Goal: Task Accomplishment & Management: Manage account settings

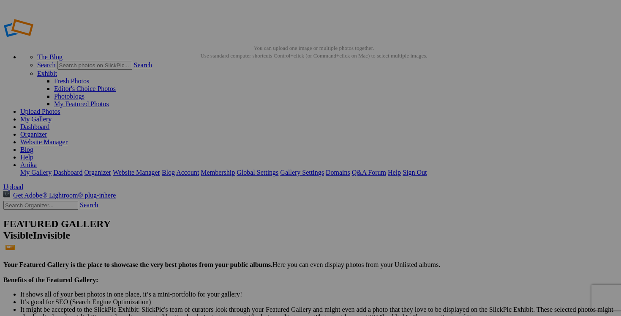
click at [47, 131] on link "Organizer" at bounding box center [33, 134] width 27 height 7
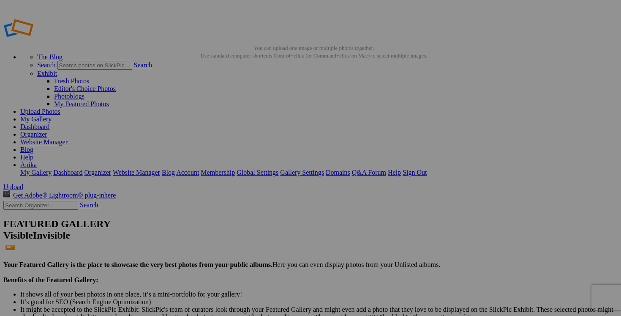
click at [47, 131] on link "Organizer" at bounding box center [33, 134] width 27 height 7
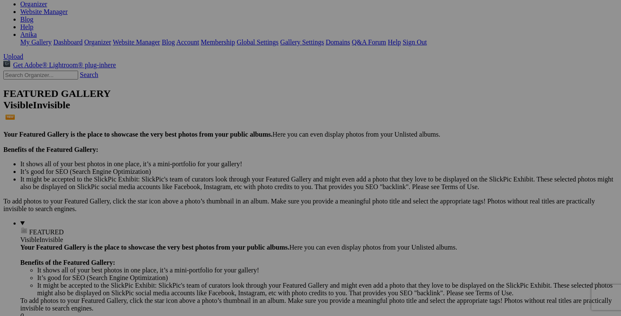
scroll to position [143, 0]
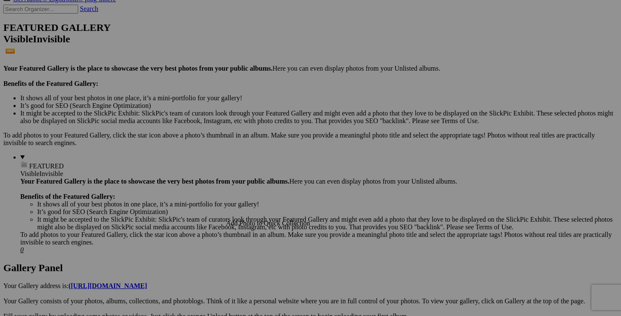
scroll to position [209, 0]
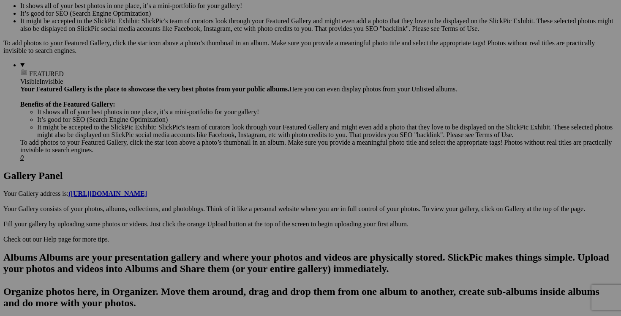
scroll to position [292, 0]
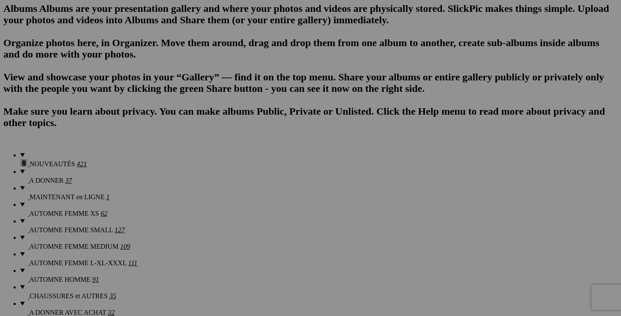
scroll to position [539, 0]
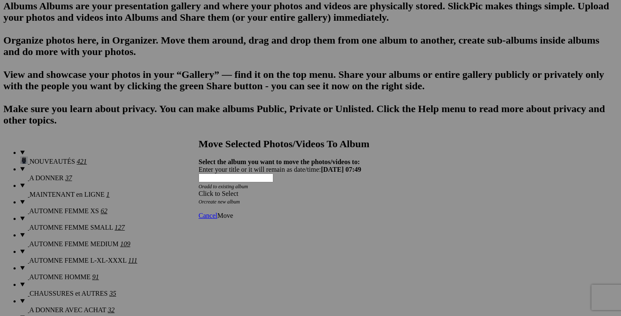
click at [233, 212] on span "Move" at bounding box center [225, 215] width 16 height 7
click at [199, 190] on span at bounding box center [199, 193] width 0 height 7
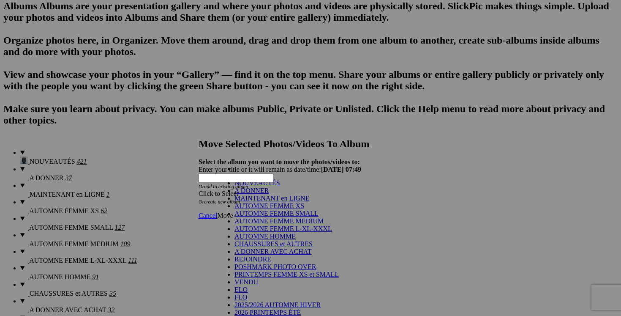
scroll to position [64, 0]
click at [273, 240] on link "CHAUSSURES et AUTRES" at bounding box center [273, 243] width 78 height 7
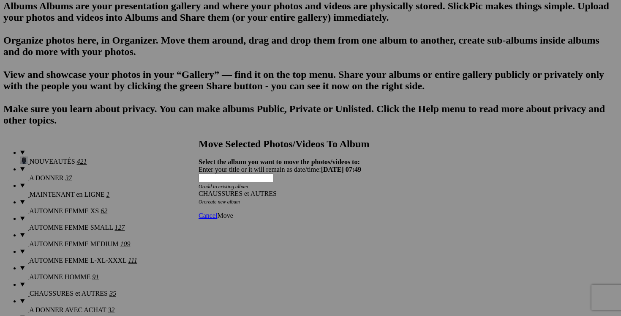
click at [233, 212] on link "Move" at bounding box center [225, 215] width 16 height 7
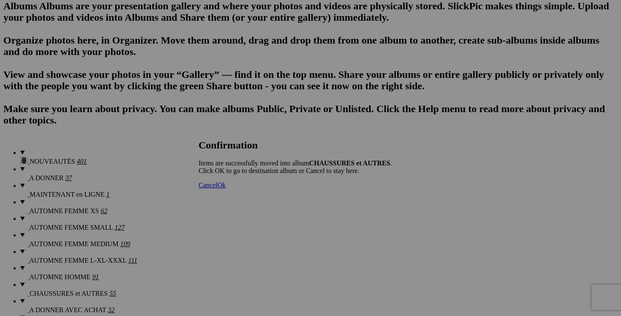
click at [217, 188] on span "Cancel" at bounding box center [208, 184] width 19 height 7
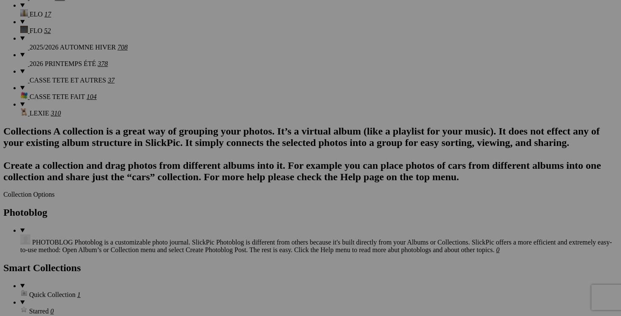
scroll to position [875, 0]
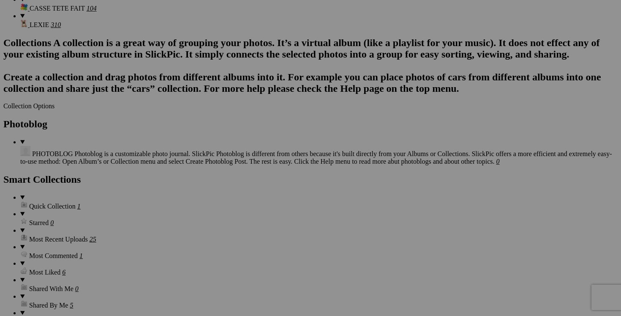
scroll to position [1010, 0]
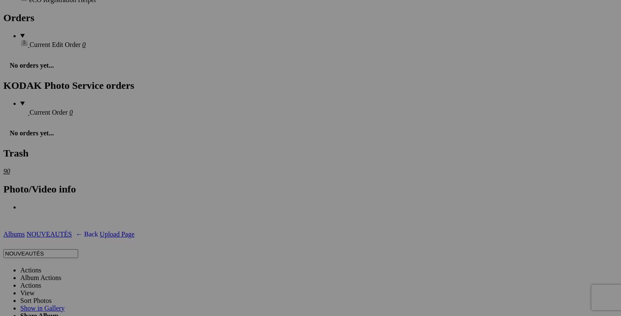
scroll to position [1327, 0]
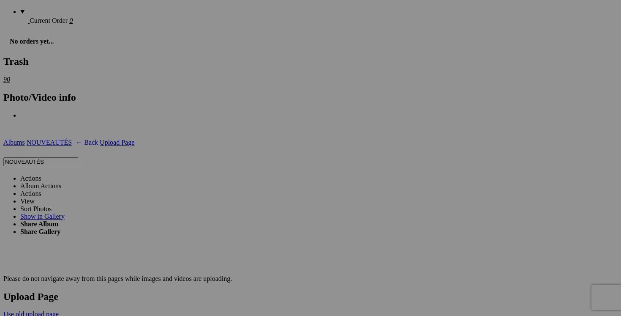
scroll to position [1420, 0]
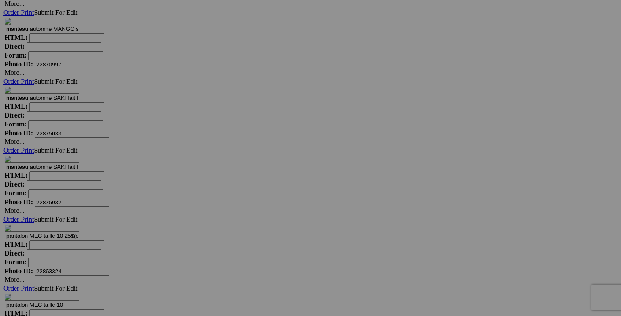
scroll to position [3291, 0]
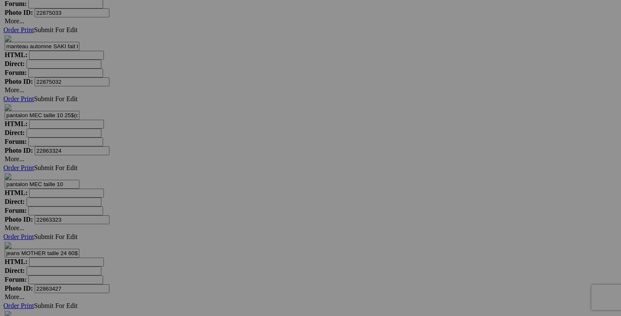
scroll to position [3420, 0]
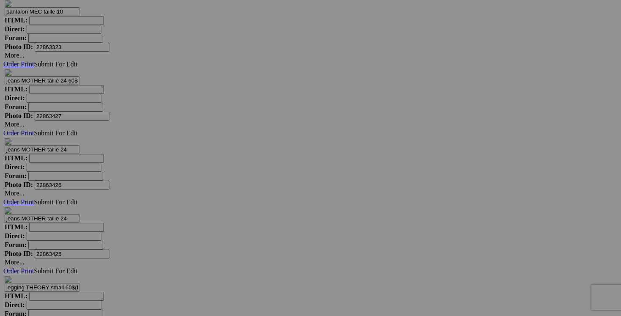
scroll to position [3551, 0]
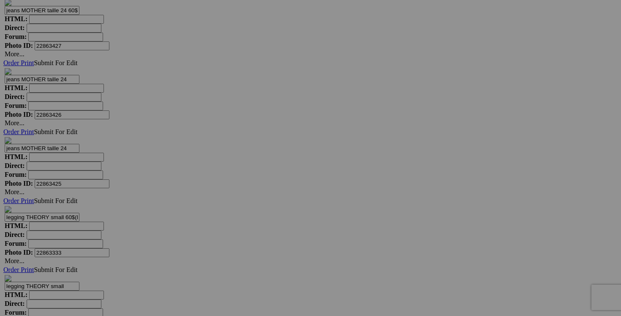
scroll to position [3706, 0]
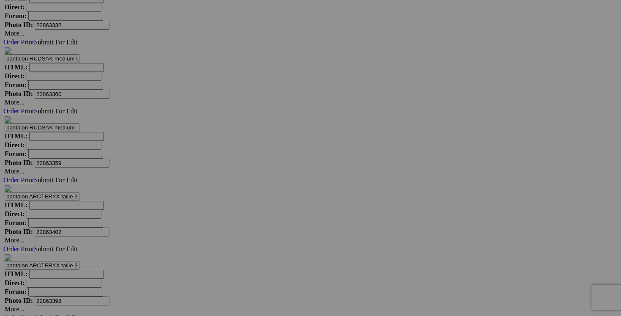
scroll to position [3904, 0]
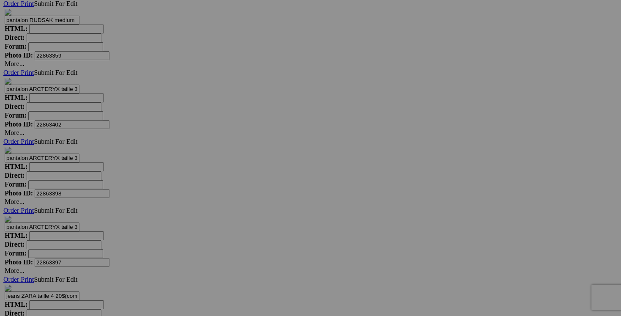
scroll to position [4039, 0]
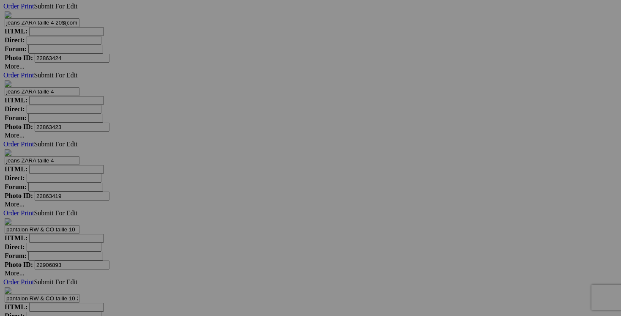
scroll to position [4276, 0]
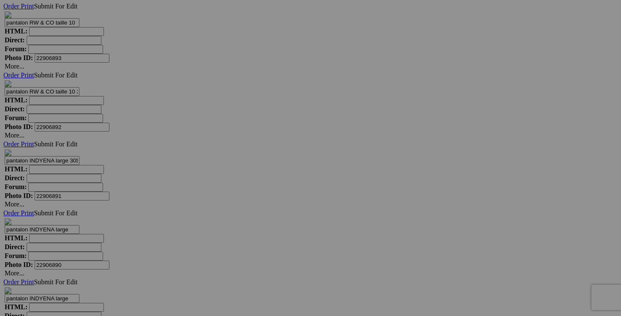
scroll to position [4478, 0]
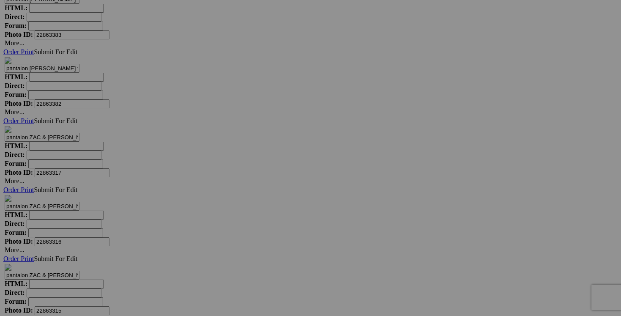
scroll to position [6018, 0]
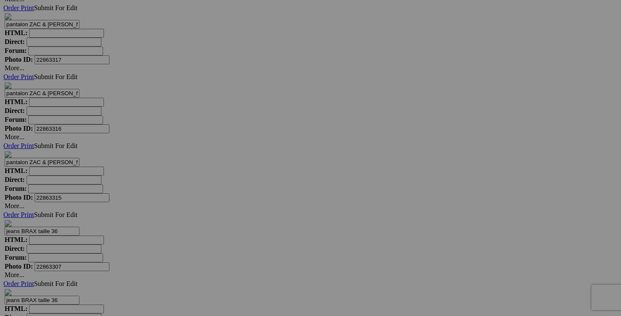
scroll to position [6132, 0]
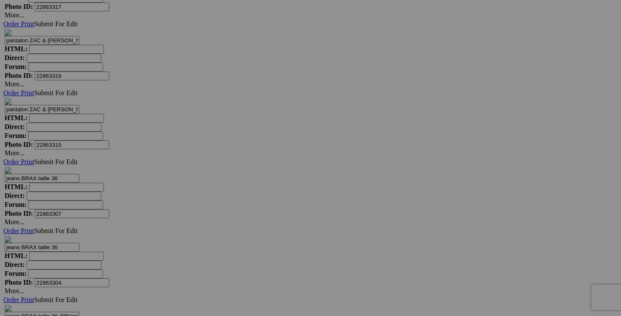
scroll to position [6228, 0]
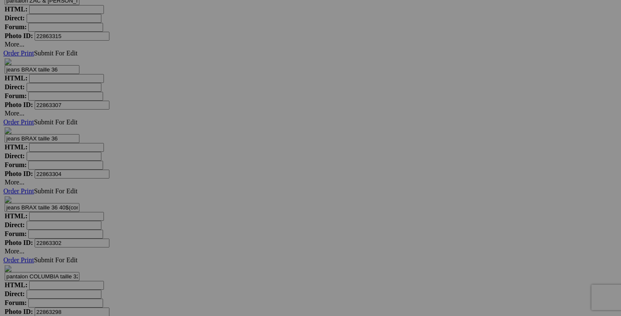
scroll to position [6331, 0]
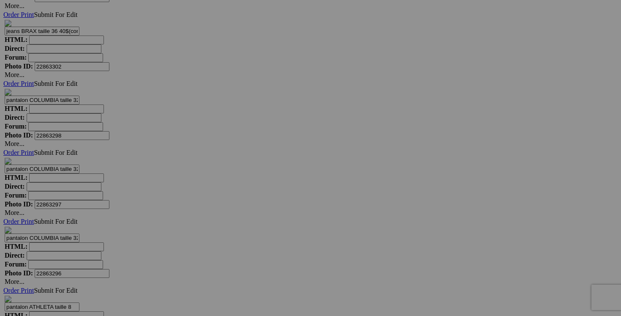
scroll to position [6468, 0]
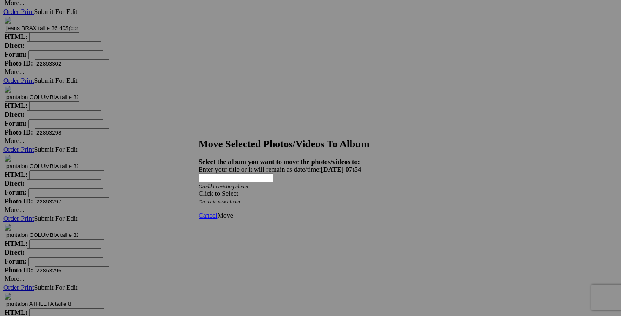
click at [199, 190] on span at bounding box center [199, 193] width 0 height 7
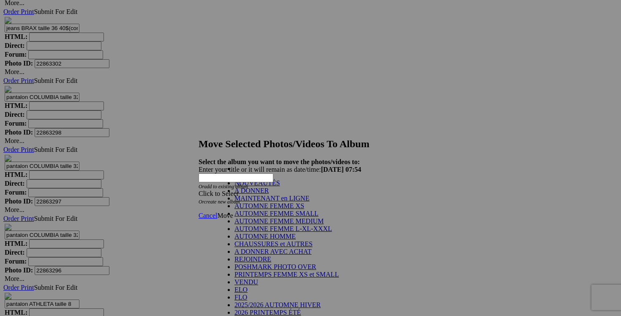
scroll to position [24, 0]
click at [271, 239] on link "AUTOMNE HOMME" at bounding box center [264, 235] width 61 height 7
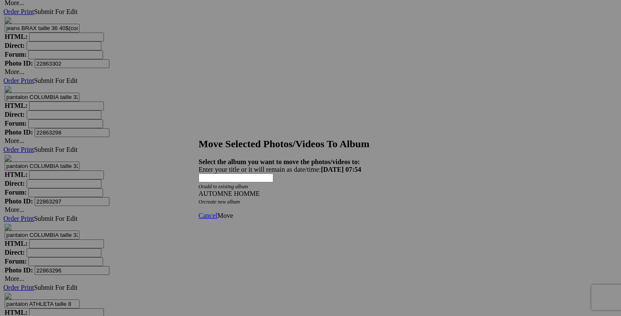
click at [233, 212] on span "Move" at bounding box center [225, 215] width 16 height 7
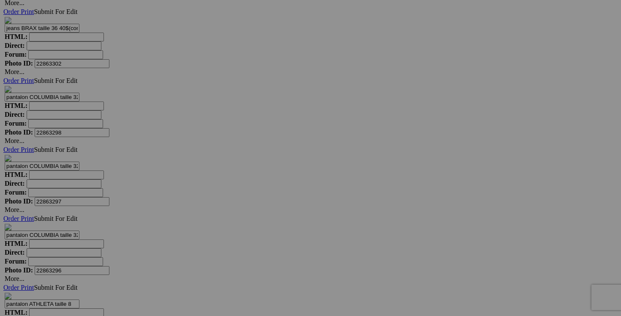
scroll to position [5499, 0]
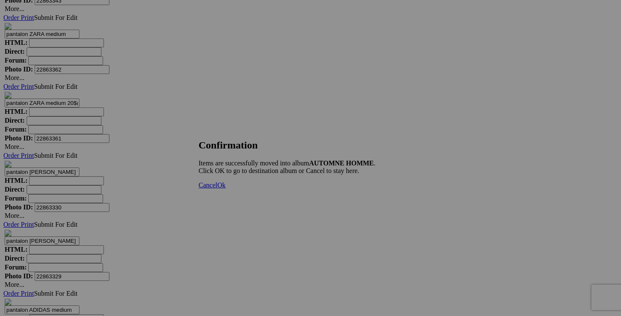
click at [217, 188] on span "Cancel" at bounding box center [208, 184] width 19 height 7
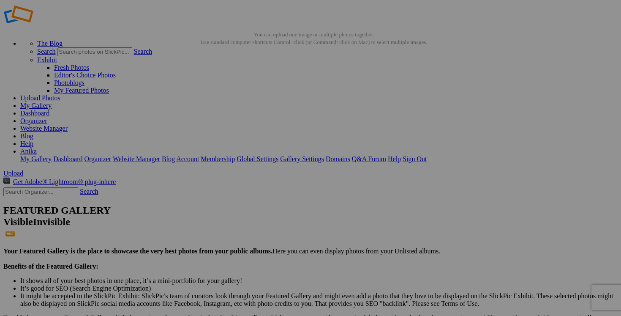
scroll to position [19, 0]
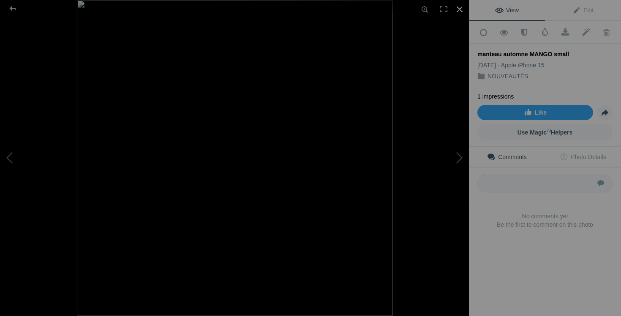
click at [460, 8] on div at bounding box center [459, 9] width 19 height 19
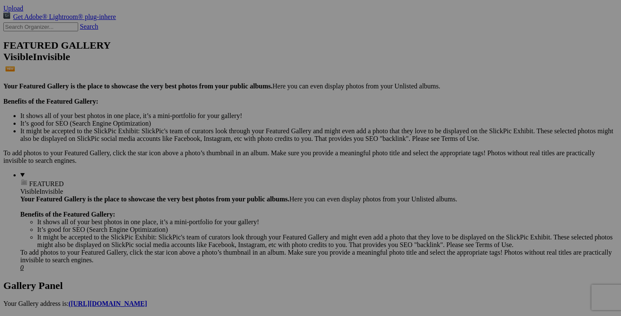
scroll to position [184, 0]
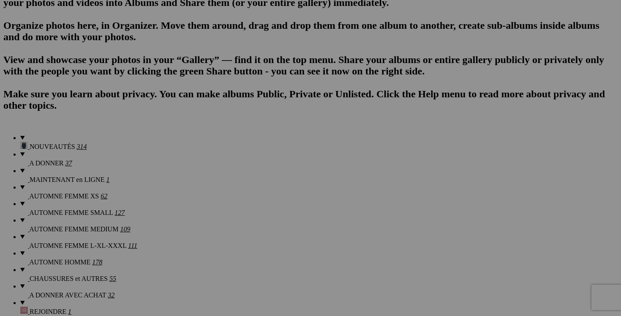
scroll to position [556, 0]
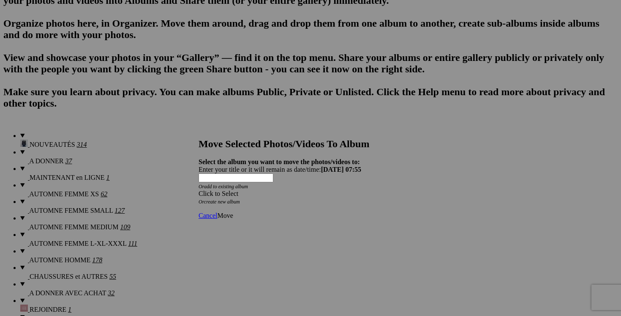
click at [362, 190] on div "Click to Select" at bounding box center [311, 194] width 224 height 8
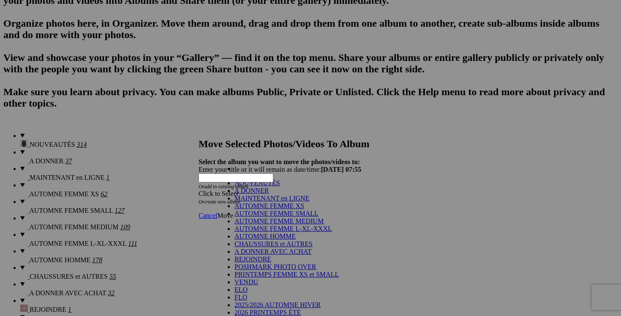
click at [256, 217] on link "AUTOMNE FEMME SMALL" at bounding box center [276, 212] width 84 height 7
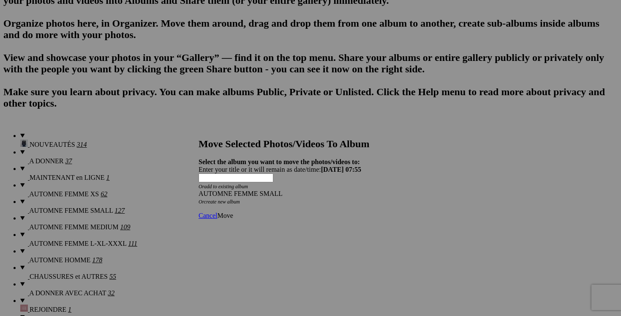
click at [233, 212] on span "Move" at bounding box center [225, 215] width 16 height 7
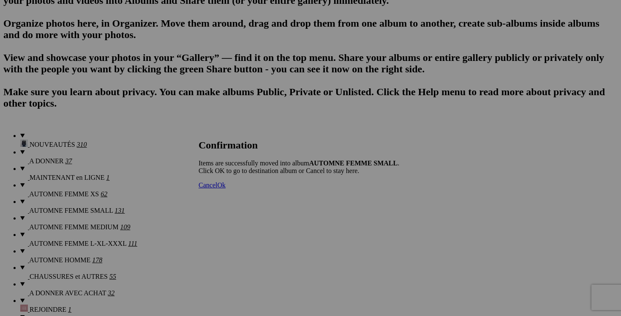
click at [217, 188] on span "Cancel" at bounding box center [208, 184] width 19 height 7
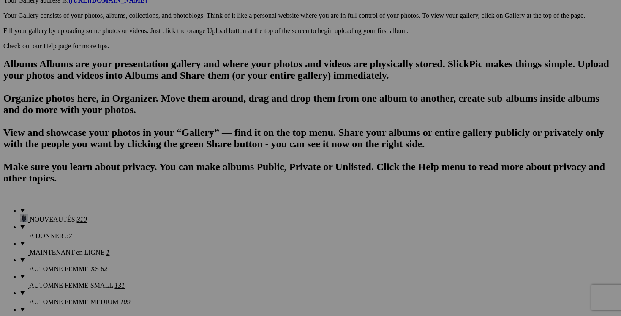
scroll to position [452, 0]
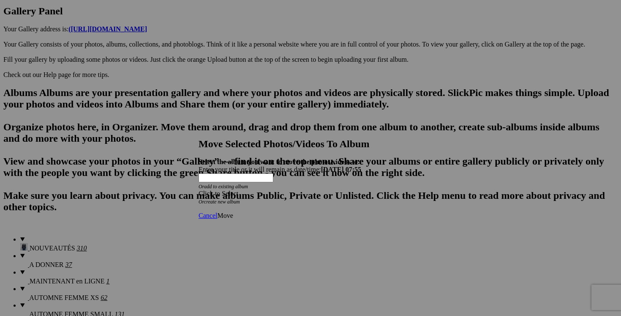
click at [199, 190] on span at bounding box center [199, 193] width 0 height 7
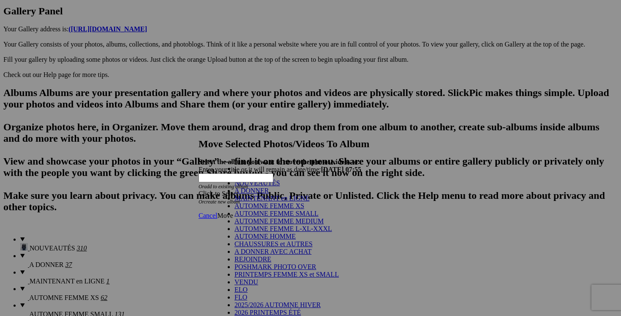
scroll to position [23, 0]
click at [267, 239] on link "AUTOMNE HOMME" at bounding box center [264, 235] width 61 height 7
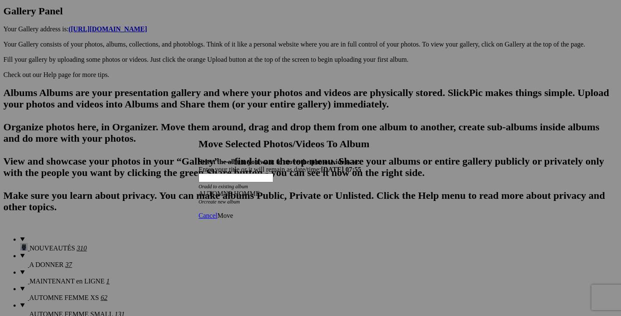
click at [233, 212] on span "Move" at bounding box center [225, 215] width 16 height 7
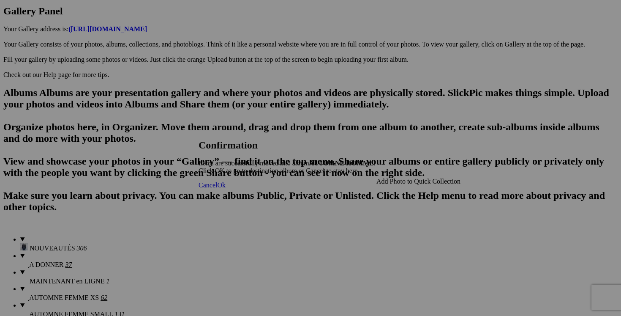
click at [217, 188] on span "Cancel" at bounding box center [208, 184] width 19 height 7
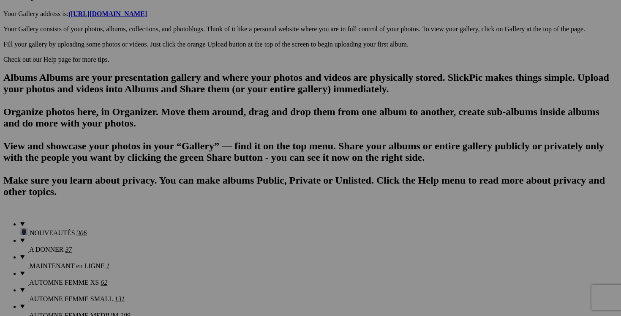
scroll to position [468, 0]
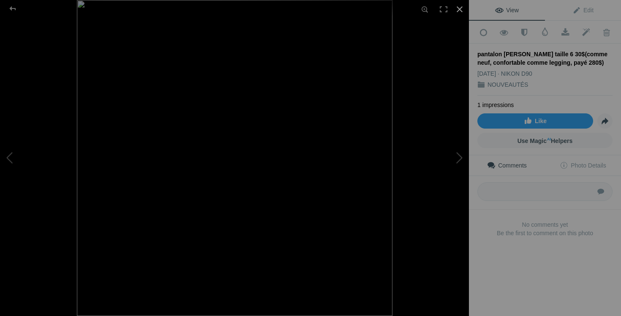
click at [459, 10] on div at bounding box center [459, 9] width 19 height 19
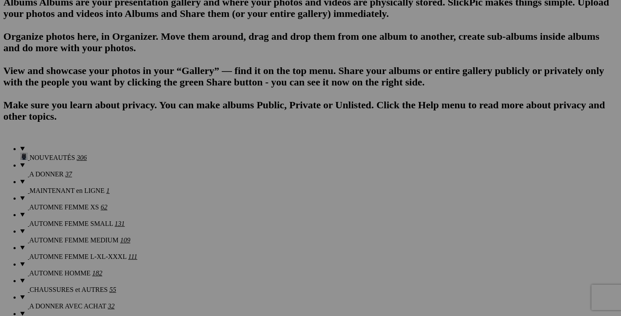
scroll to position [552, 0]
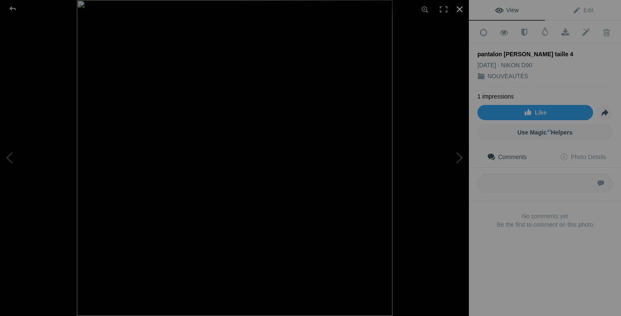
click at [457, 11] on div at bounding box center [459, 9] width 19 height 19
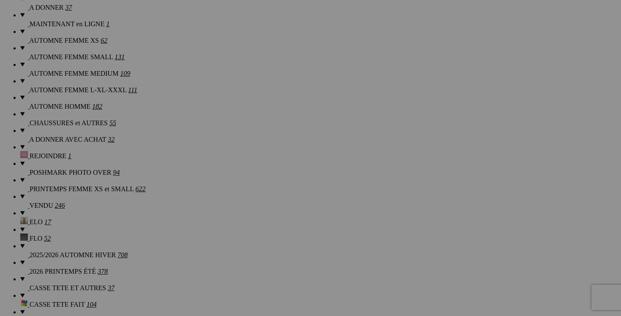
scroll to position [726, 0]
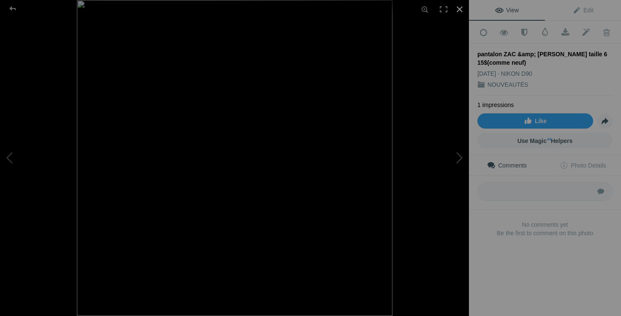
click at [458, 10] on div at bounding box center [459, 9] width 19 height 19
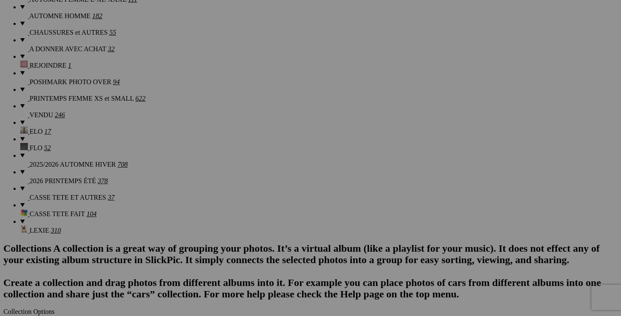
scroll to position [803, 0]
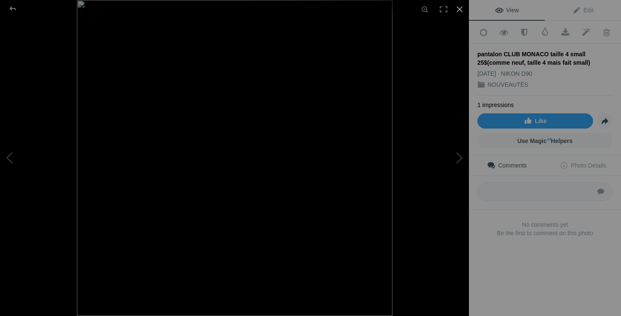
click at [460, 11] on div at bounding box center [459, 9] width 19 height 19
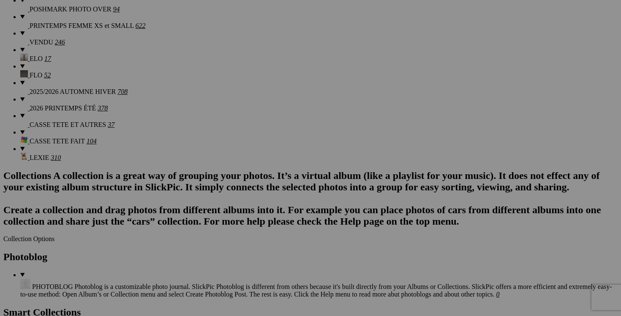
scroll to position [936, 0]
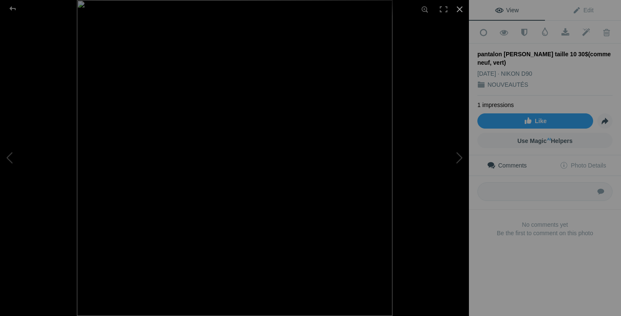
click at [460, 9] on div at bounding box center [459, 9] width 19 height 19
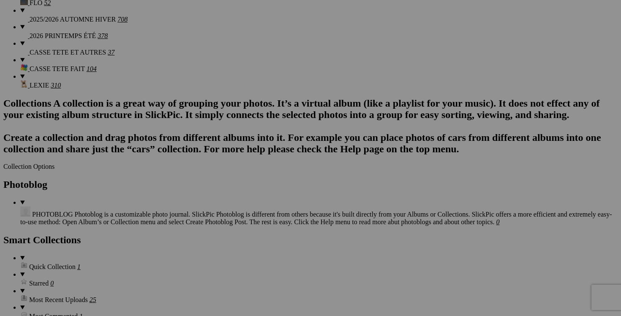
scroll to position [945, 0]
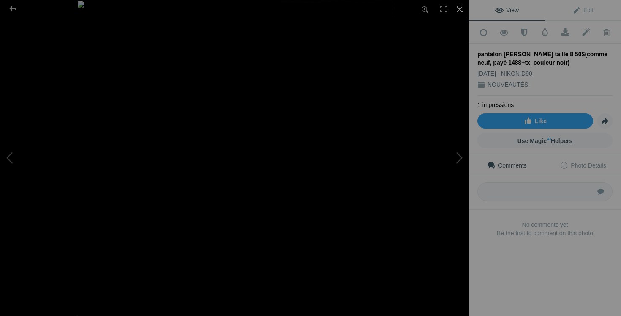
click at [457, 10] on div at bounding box center [459, 9] width 19 height 19
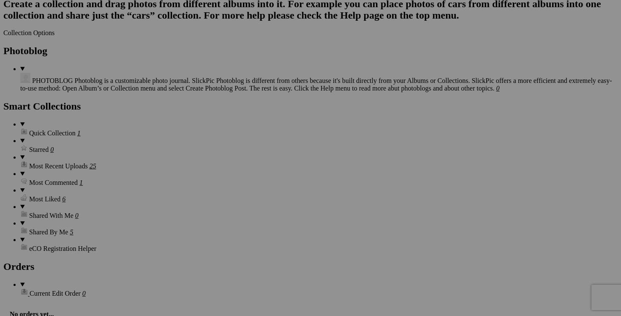
scroll to position [1080, 0]
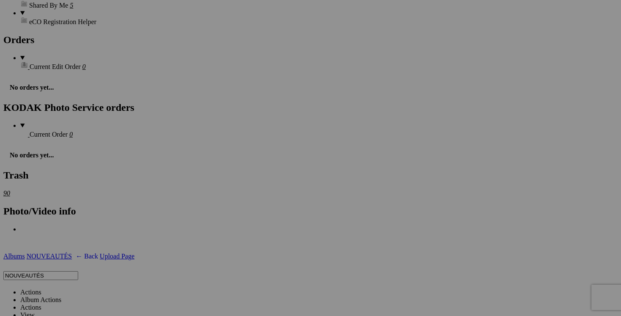
scroll to position [1306, 0]
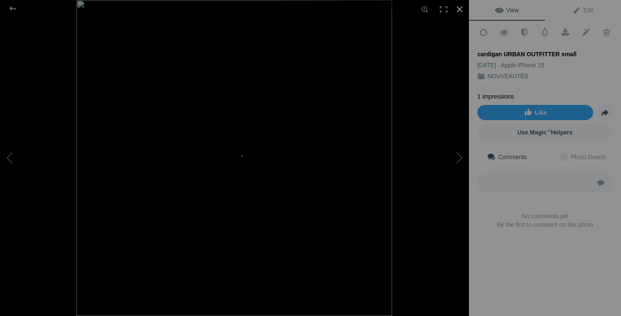
click at [462, 11] on div at bounding box center [459, 9] width 19 height 19
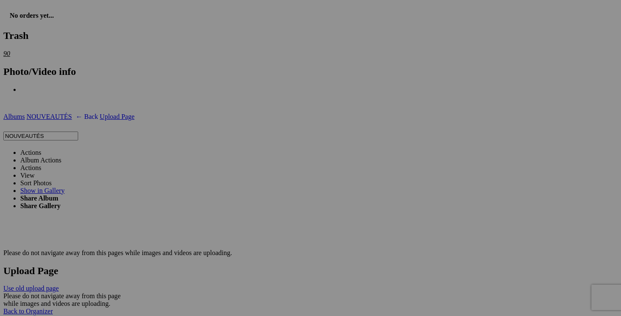
scroll to position [1446, 0]
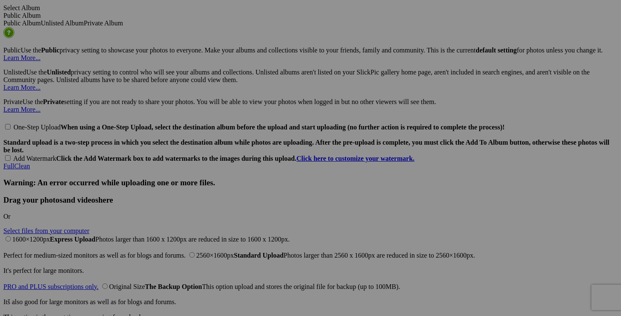
scroll to position [1863, 0]
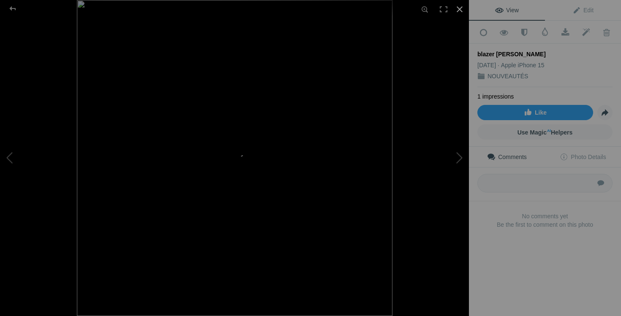
click at [460, 9] on div at bounding box center [459, 9] width 19 height 19
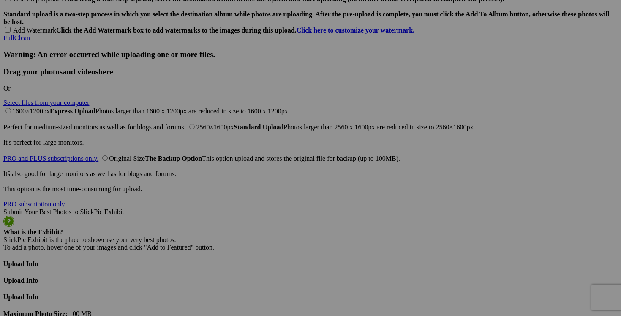
scroll to position [1992, 0]
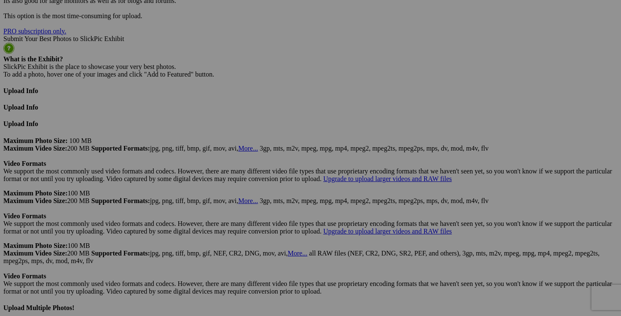
scroll to position [2177, 0]
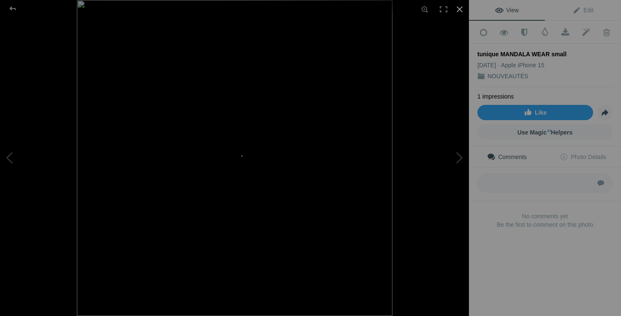
click at [460, 11] on div at bounding box center [459, 9] width 19 height 19
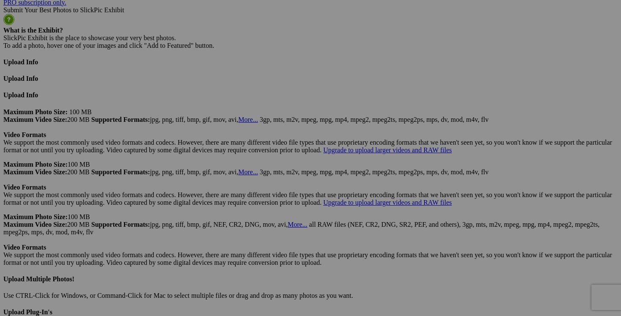
scroll to position [2190, 0]
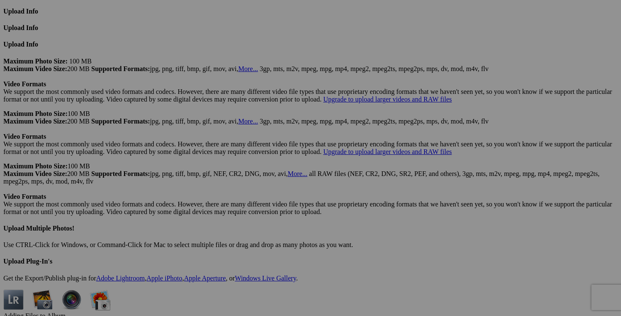
scroll to position [2250, 0]
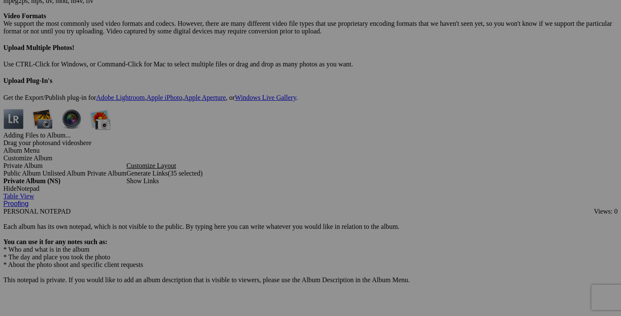
scroll to position [2422, 0]
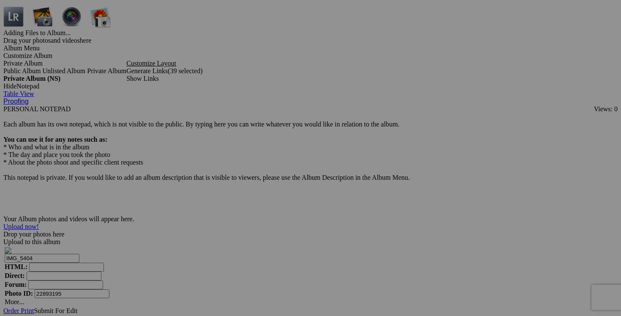
scroll to position [2531, 0]
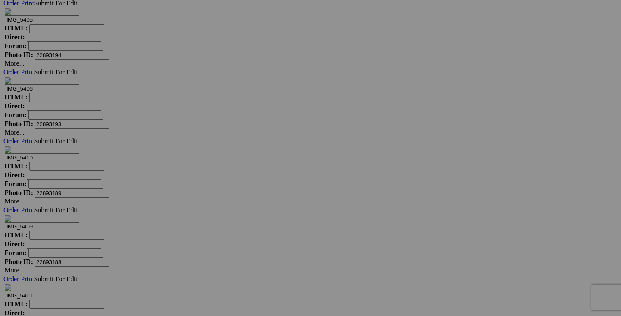
scroll to position [2844, 0]
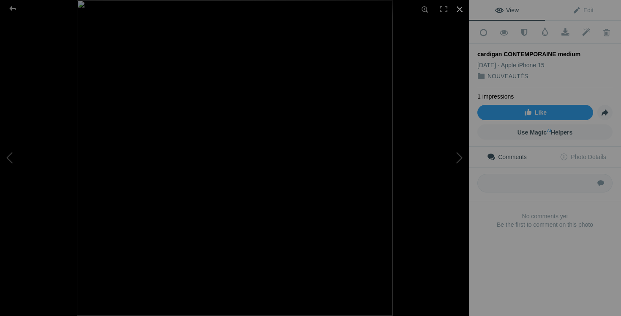
click at [458, 10] on div at bounding box center [459, 9] width 19 height 19
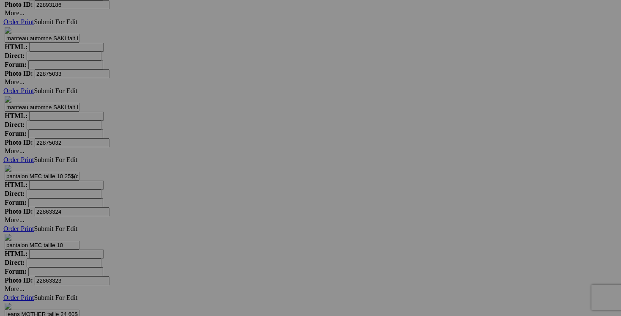
scroll to position [3193, 0]
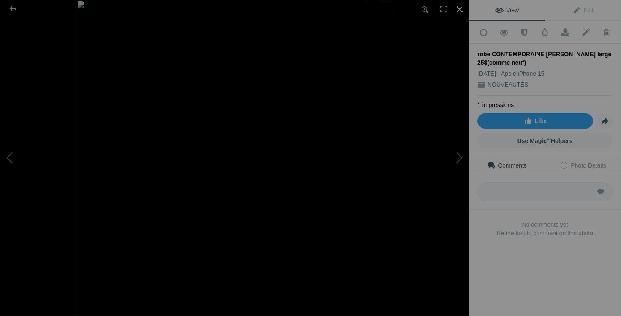
click at [460, 10] on div at bounding box center [459, 9] width 19 height 19
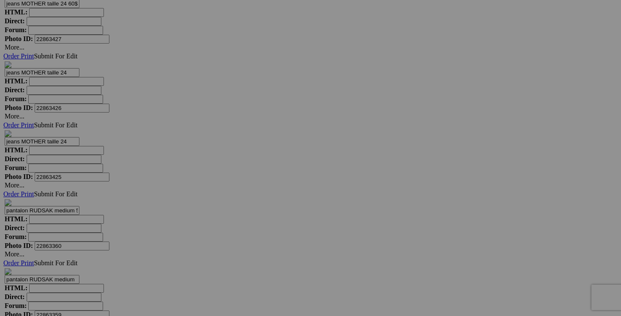
scroll to position [3466, 0]
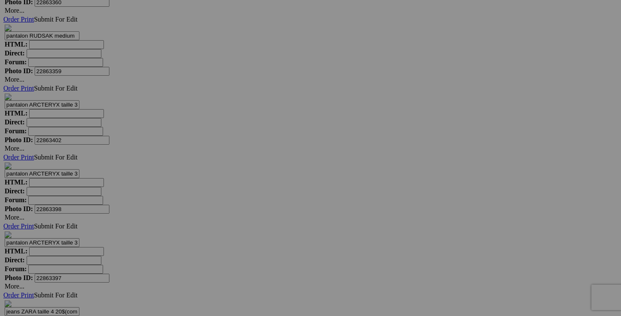
scroll to position [3725, 0]
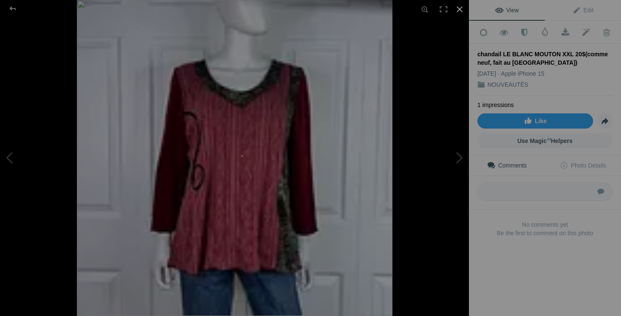
click at [460, 7] on div at bounding box center [459, 9] width 19 height 19
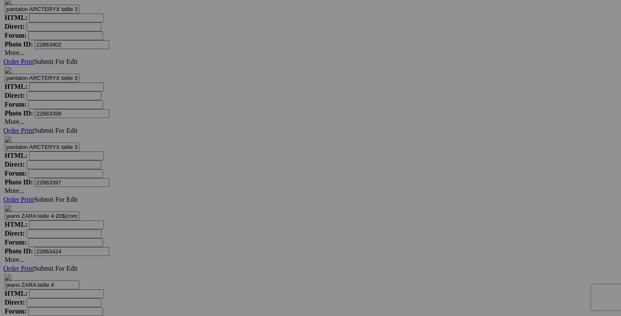
scroll to position [3805, 0]
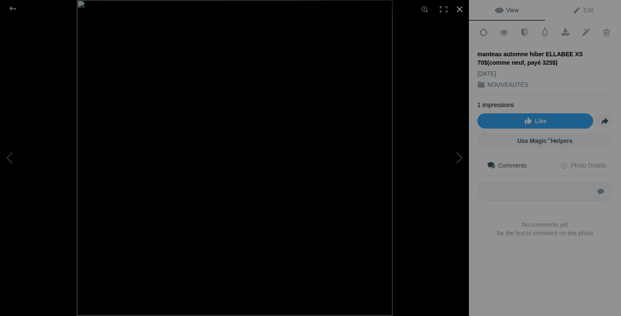
click at [460, 9] on div at bounding box center [459, 9] width 19 height 19
